Goal: Task Accomplishment & Management: Use online tool/utility

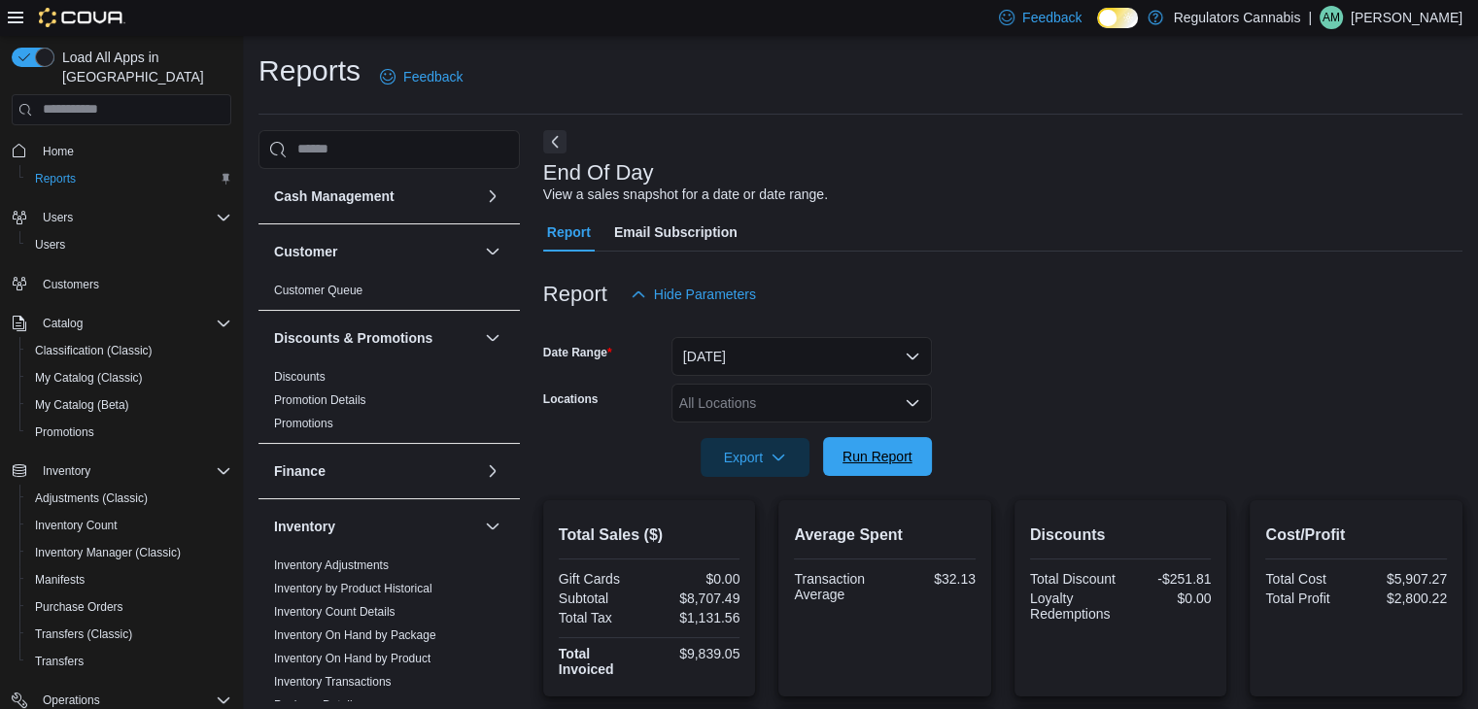
click at [909, 456] on span "Run Report" at bounding box center [877, 456] width 70 height 19
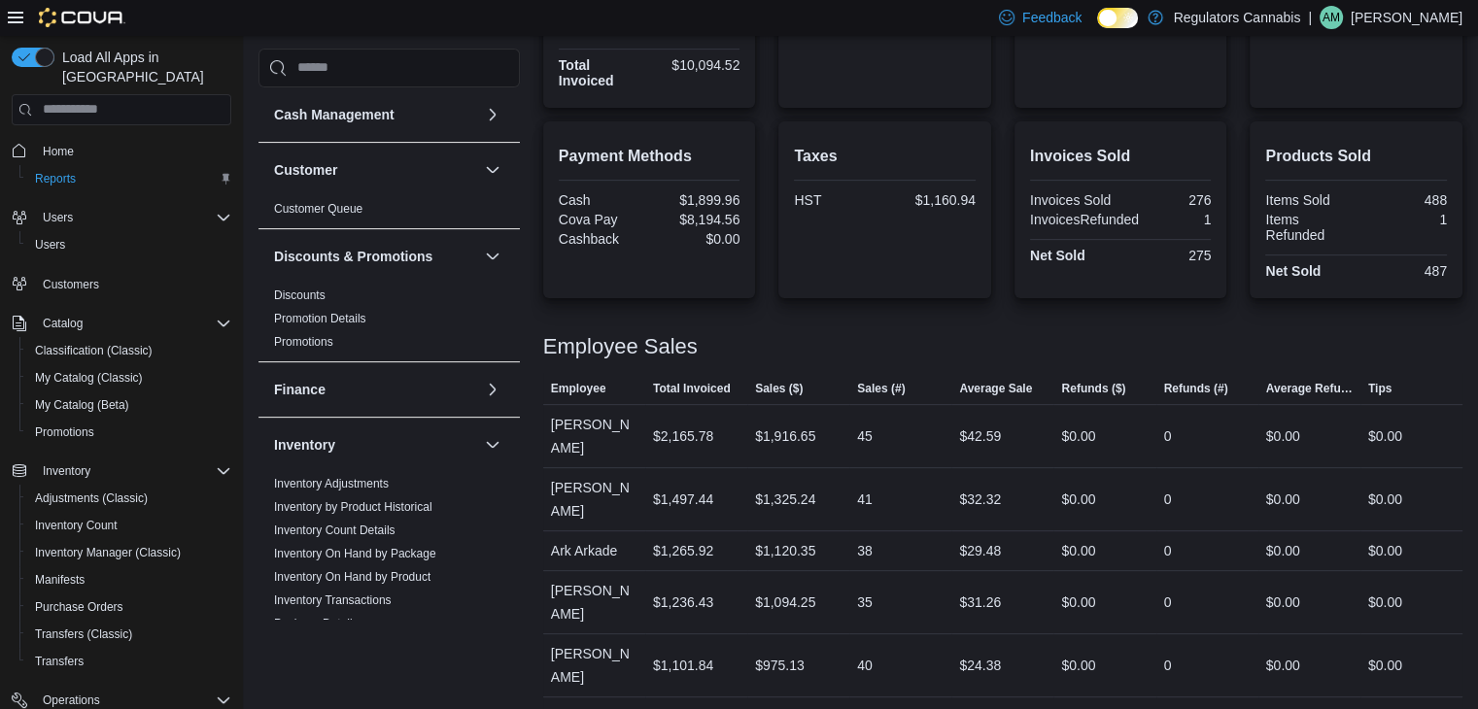
scroll to position [664, 0]
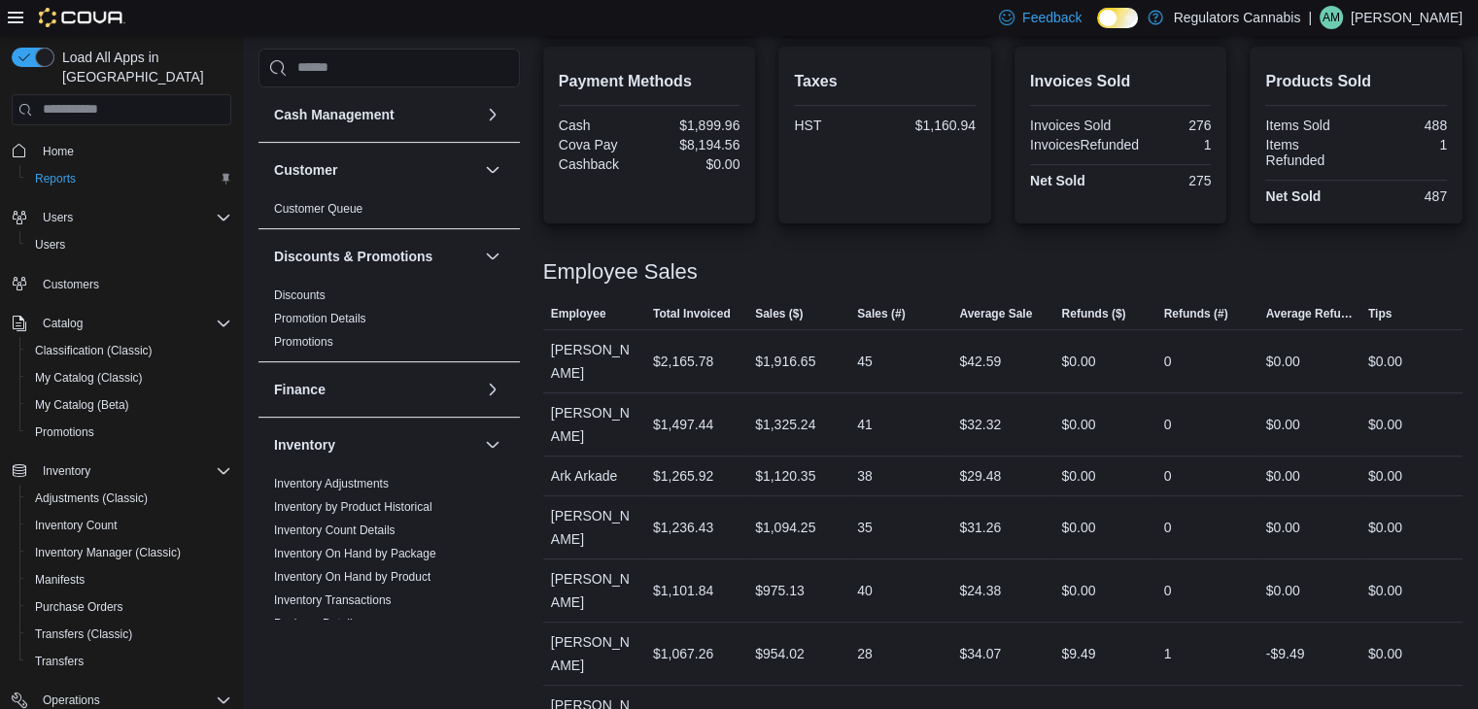
click at [1397, 31] on div "Feedback Dark Mode Regulators Cannabis | AM [PERSON_NAME]" at bounding box center [1226, 17] width 471 height 39
click at [1418, 21] on p "[PERSON_NAME]" at bounding box center [1406, 17] width 112 height 23
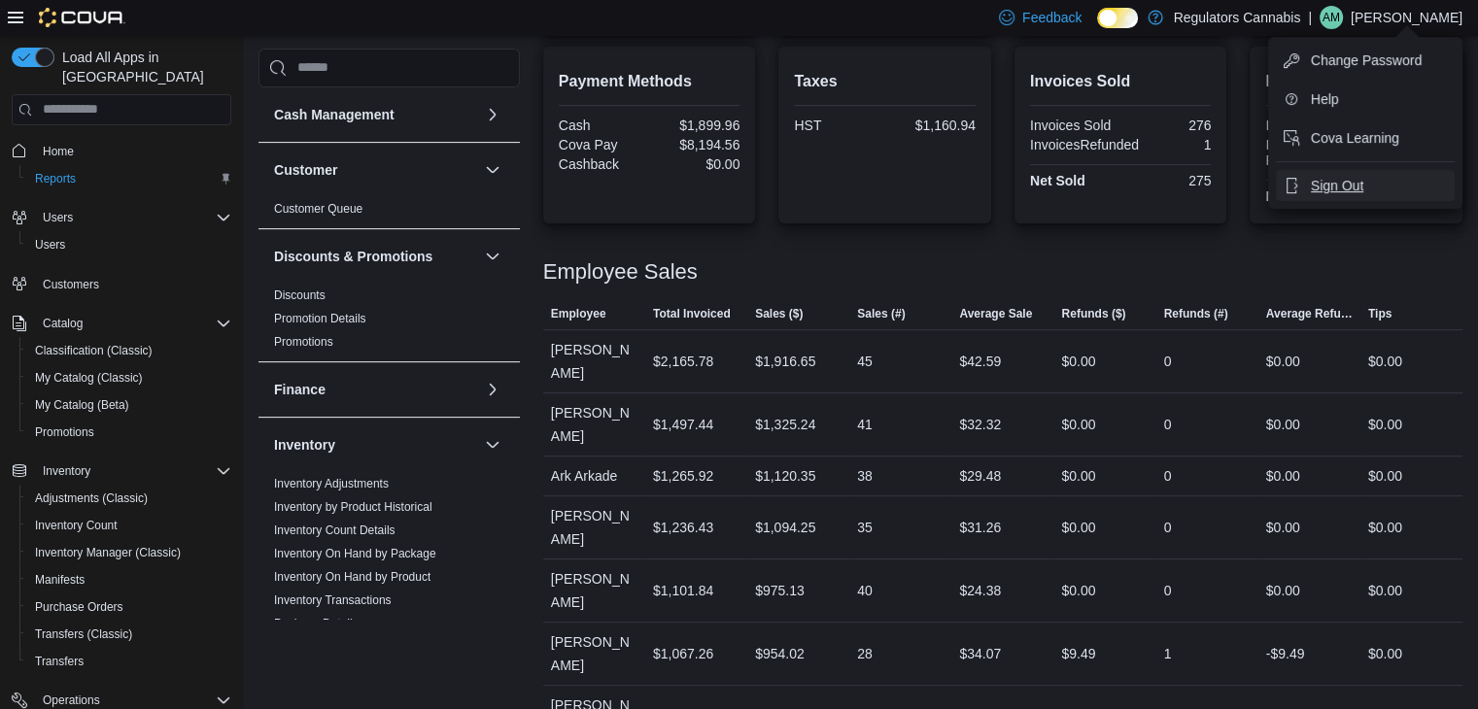
click at [1364, 182] on button "Sign Out" at bounding box center [1365, 185] width 179 height 31
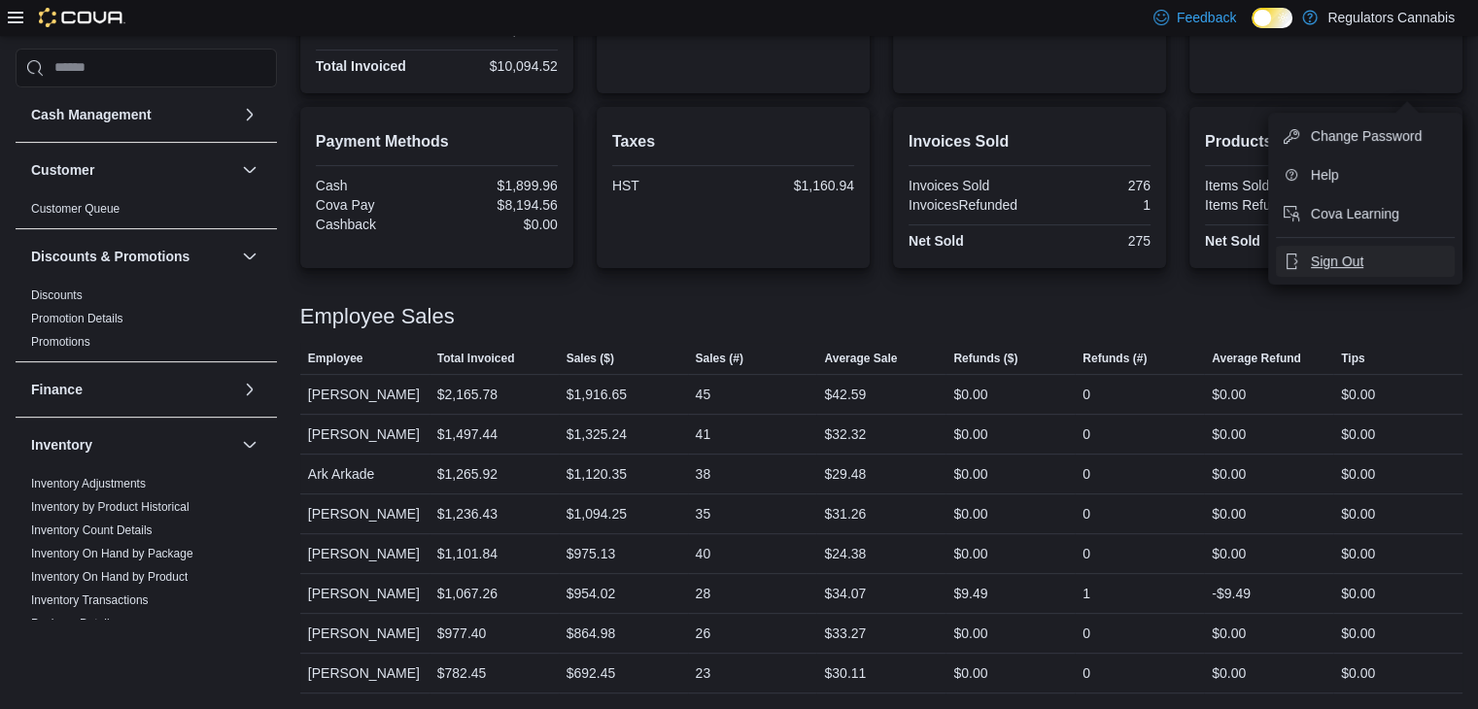
scroll to position [586, 0]
